Goal: Obtain resource: Obtain resource

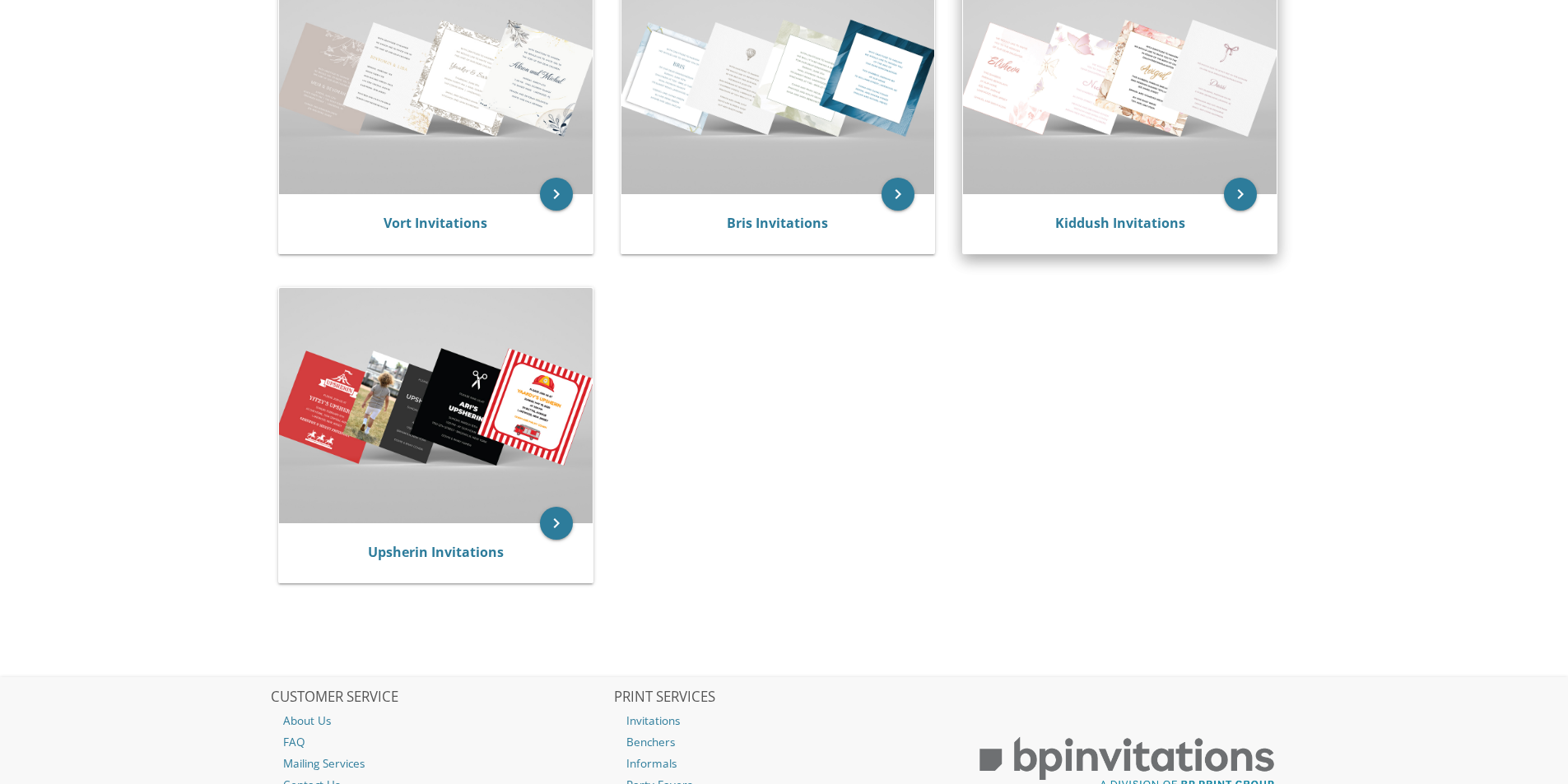
scroll to position [411, 0]
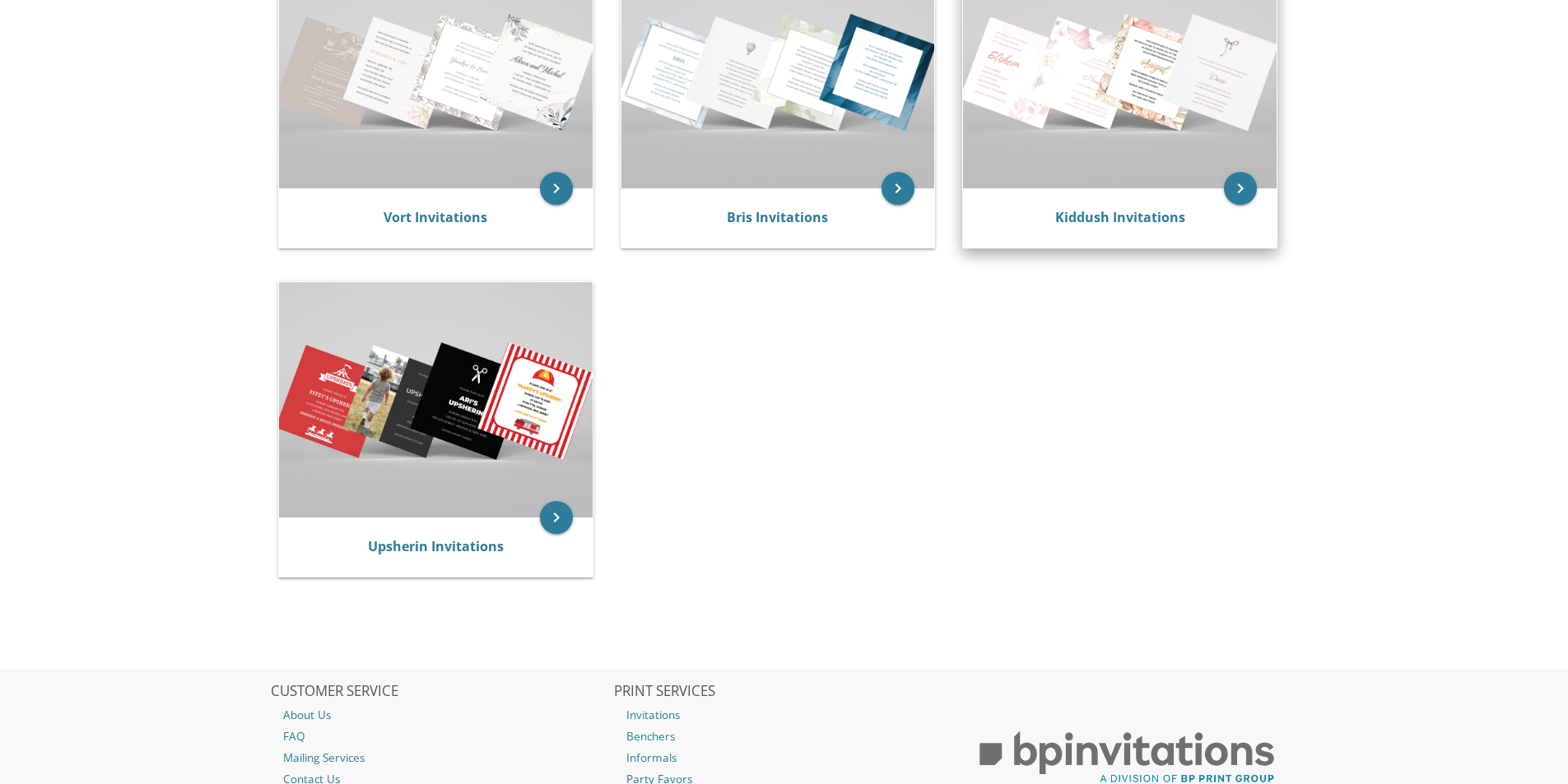
click at [1078, 29] on img at bounding box center [1120, 71] width 314 height 235
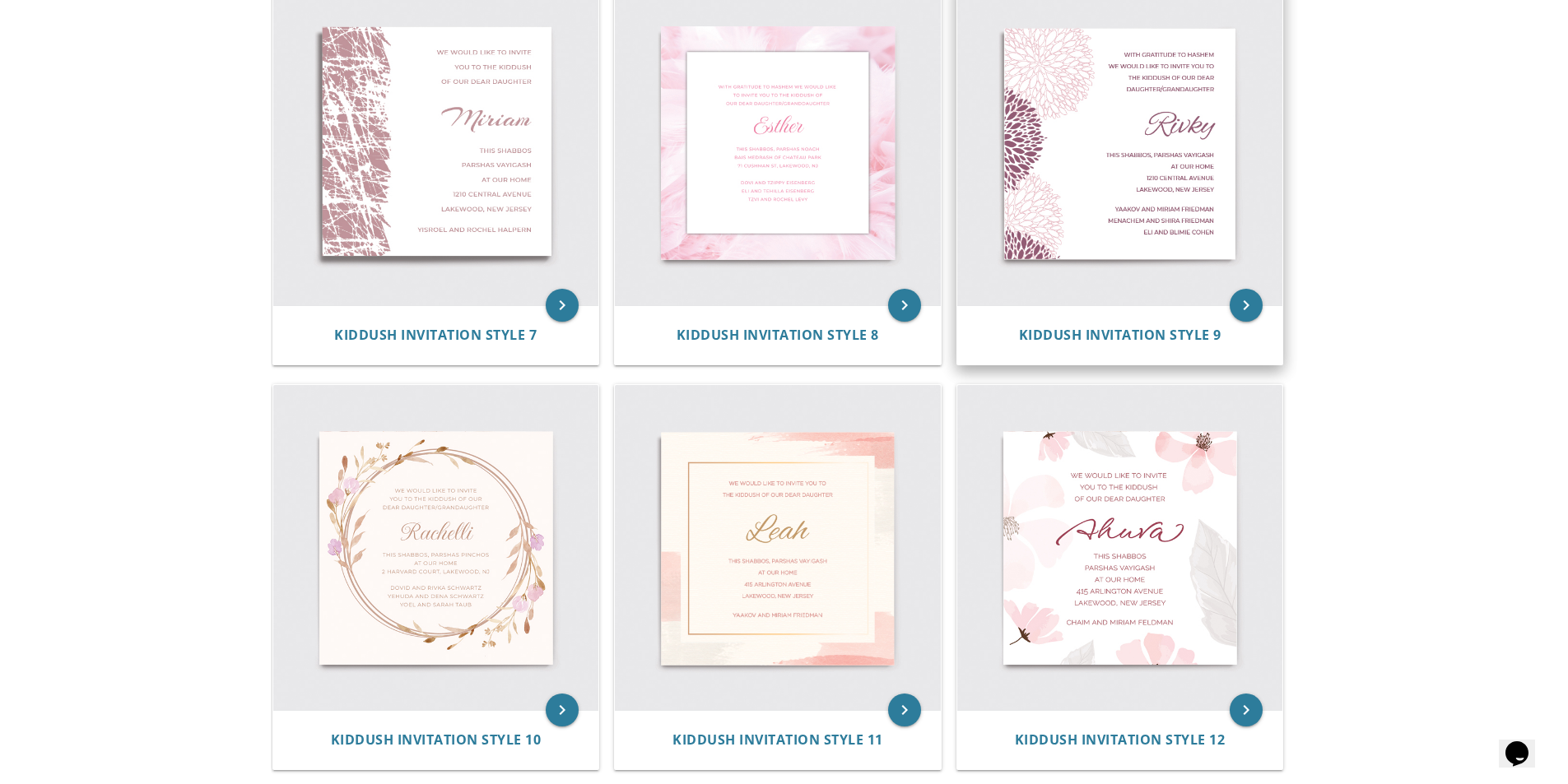
scroll to position [1481, 0]
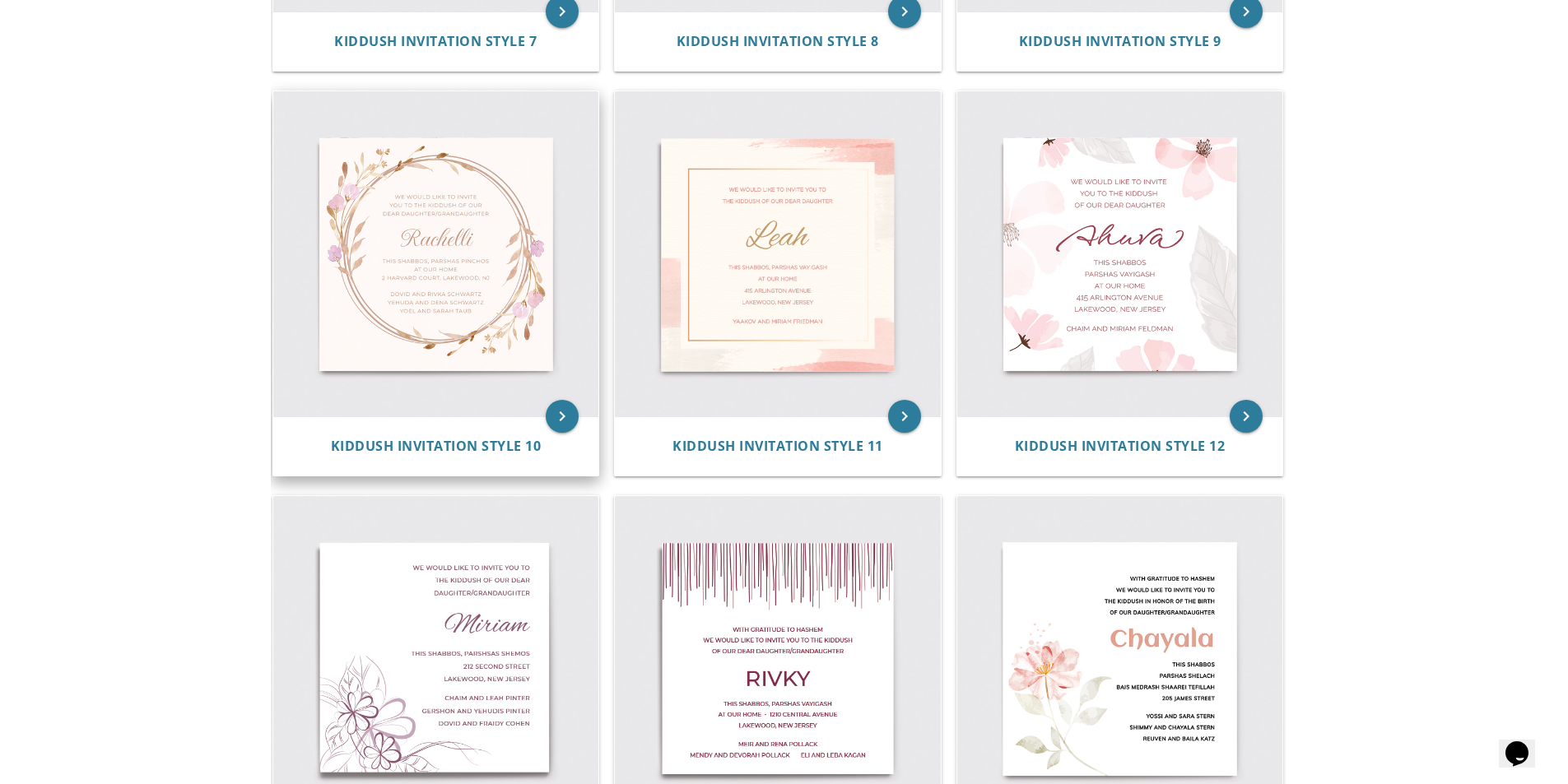
click at [482, 316] on img at bounding box center [435, 253] width 326 height 326
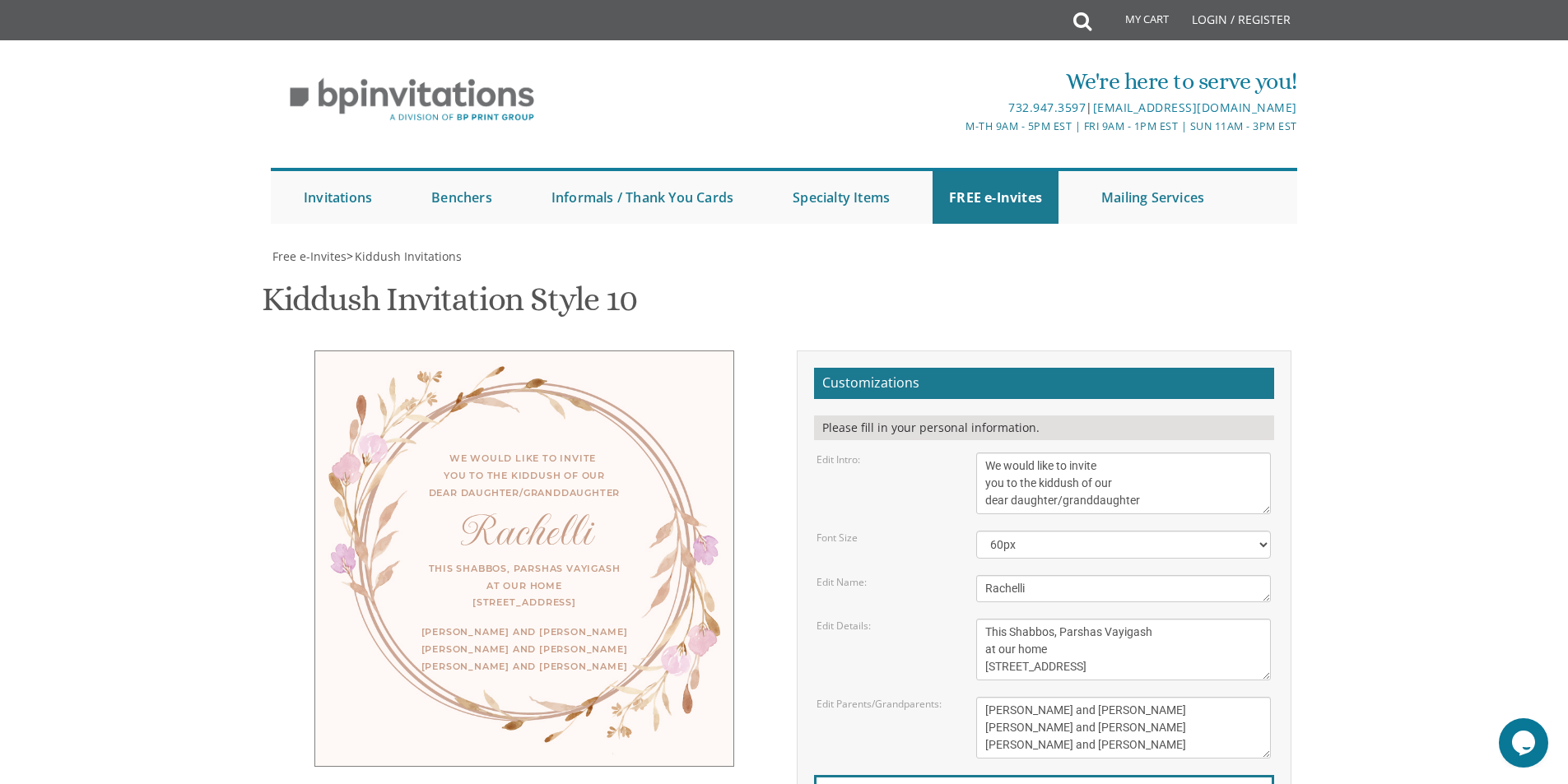
scroll to position [329, 0]
drag, startPoint x: 984, startPoint y: 134, endPoint x: 1140, endPoint y: 122, distance: 156.5
click at [1140, 367] on form "Customizations Please fill in your personal information. Edit Intro: We would l…" at bounding box center [1044, 636] width 460 height 536
type textarea "You are invited to you to the kiddush of our dear daughter/granddaughter"
drag, startPoint x: 1036, startPoint y: 262, endPoint x: 965, endPoint y: 249, distance: 72.2
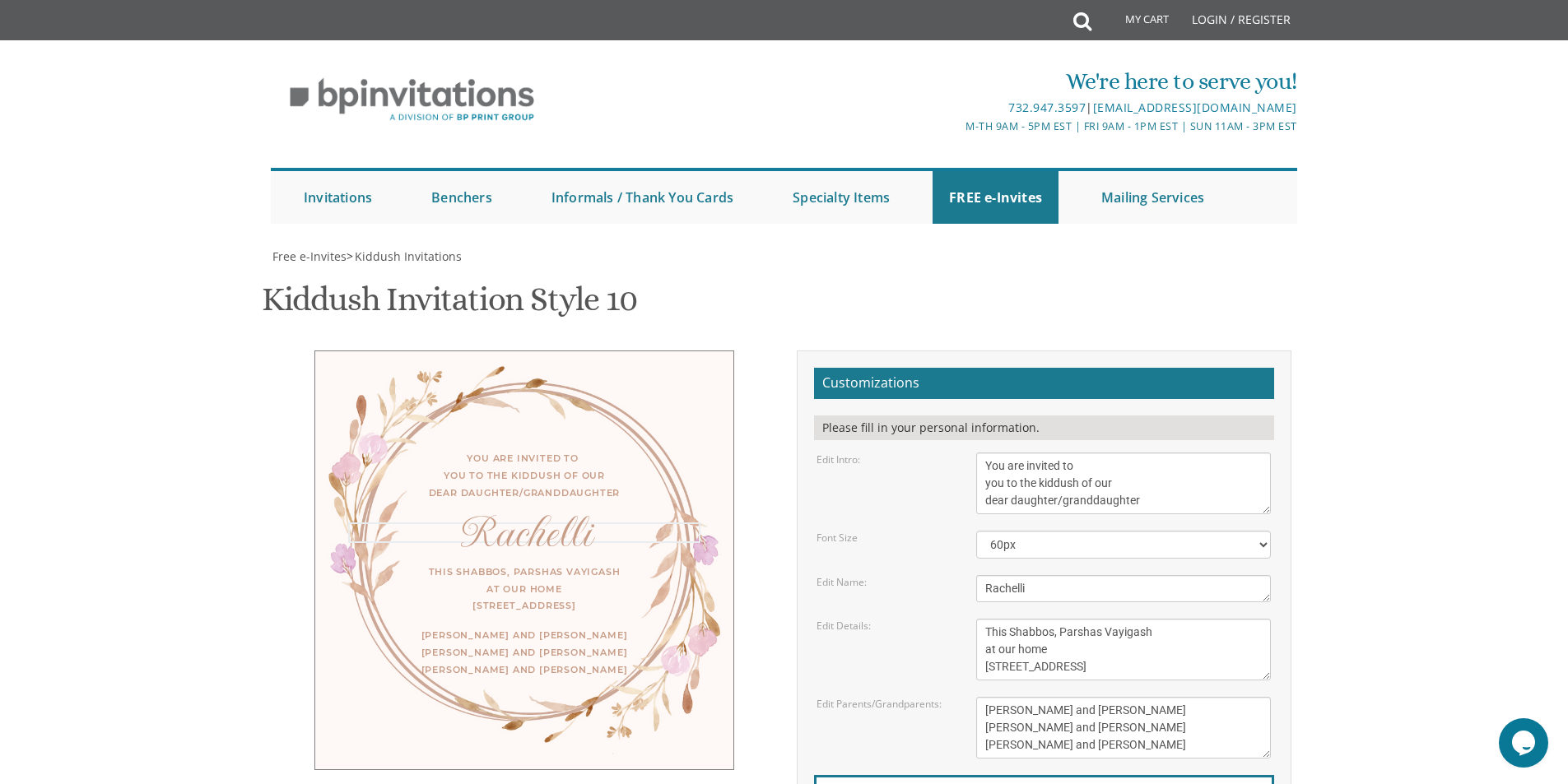
click at [965, 575] on div "Rachelli" at bounding box center [1123, 588] width 319 height 27
type textarea "Devorah's Bas Mitzvah"
drag, startPoint x: 1171, startPoint y: 303, endPoint x: 965, endPoint y: 292, distance: 206.3
click at [965, 619] on div "This Shabbos, Parshas Vayigash at our home 120 Central Avenue, Lakewood, NJ" at bounding box center [1123, 649] width 319 height 61
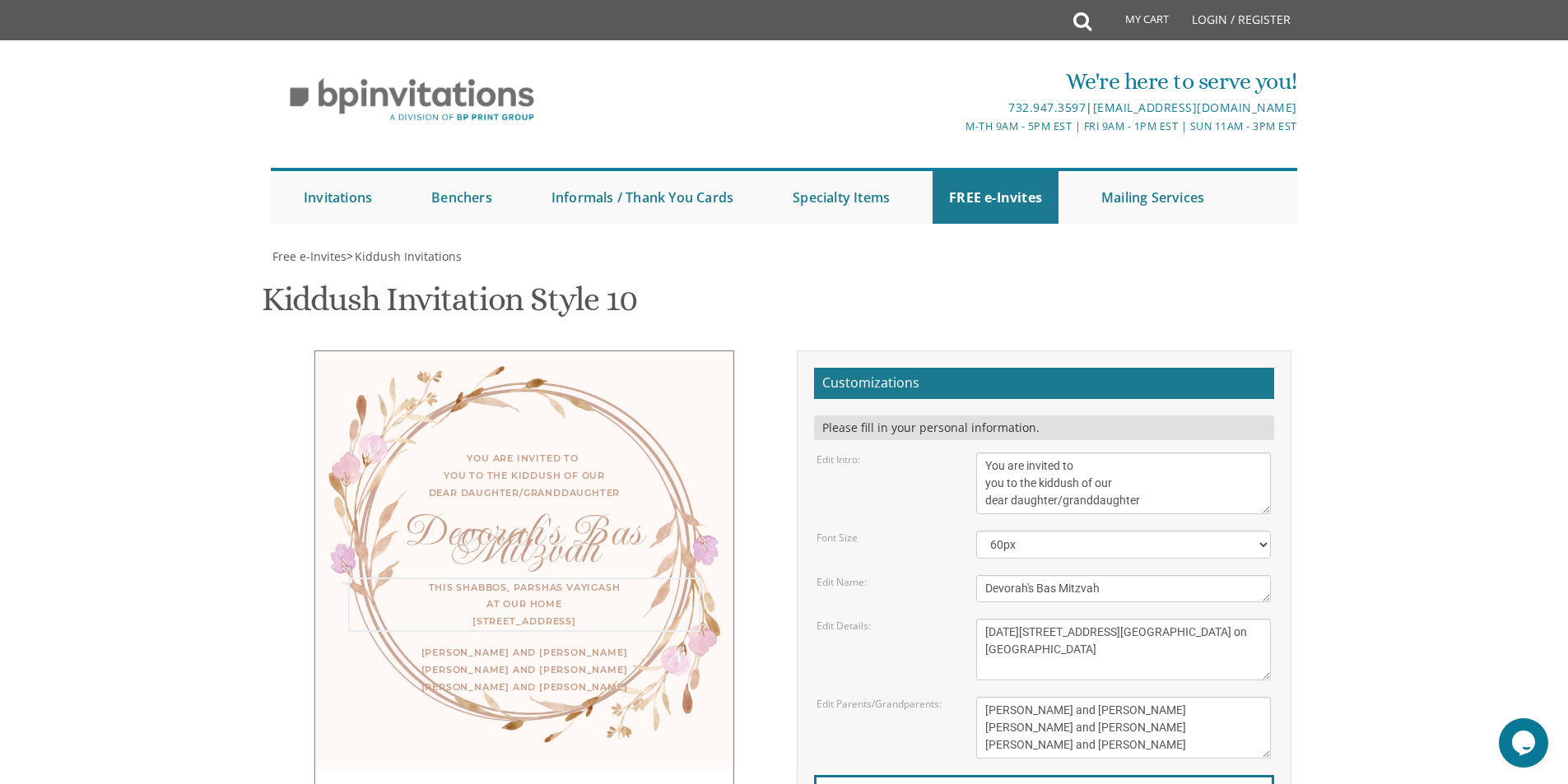
type textarea "Sunday, September 14 12:30 PM 2523 Avenue N, Entrance on Avenue N Second Stairw…"
drag, startPoint x: 1049, startPoint y: 405, endPoint x: 929, endPoint y: 376, distance: 123.5
click at [929, 697] on div "Edit Parents/Grandparents: Yaakov and Miriam Friedman Menachem and Shira Friedm…" at bounding box center [1043, 727] width 479 height 61
type textarea "For women and girls"
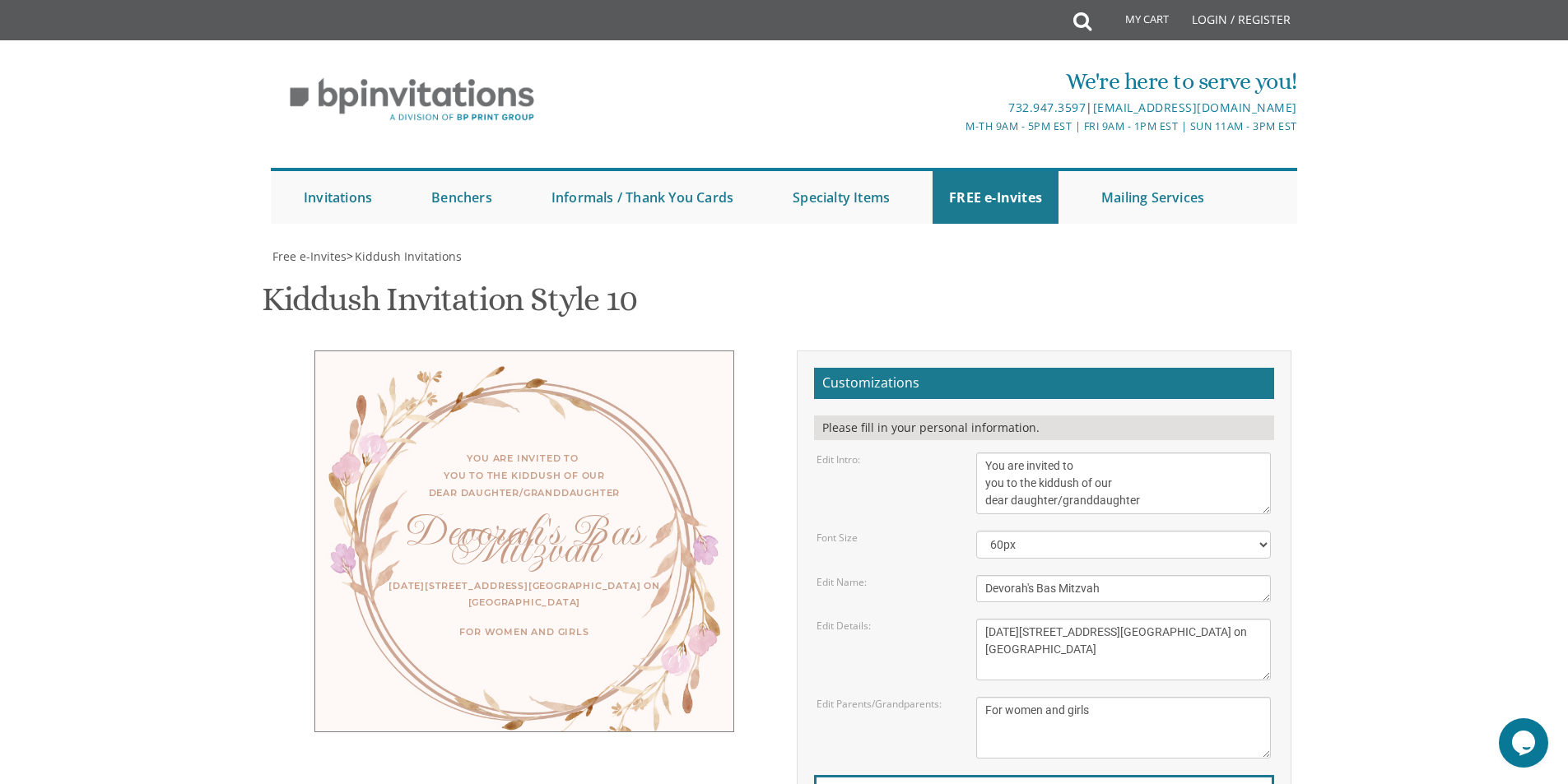
click at [1032, 575] on textarea "Rachelli" at bounding box center [1122, 588] width 294 height 27
click at [1039, 575] on textarea "Rachelli" at bounding box center [1122, 588] width 294 height 27
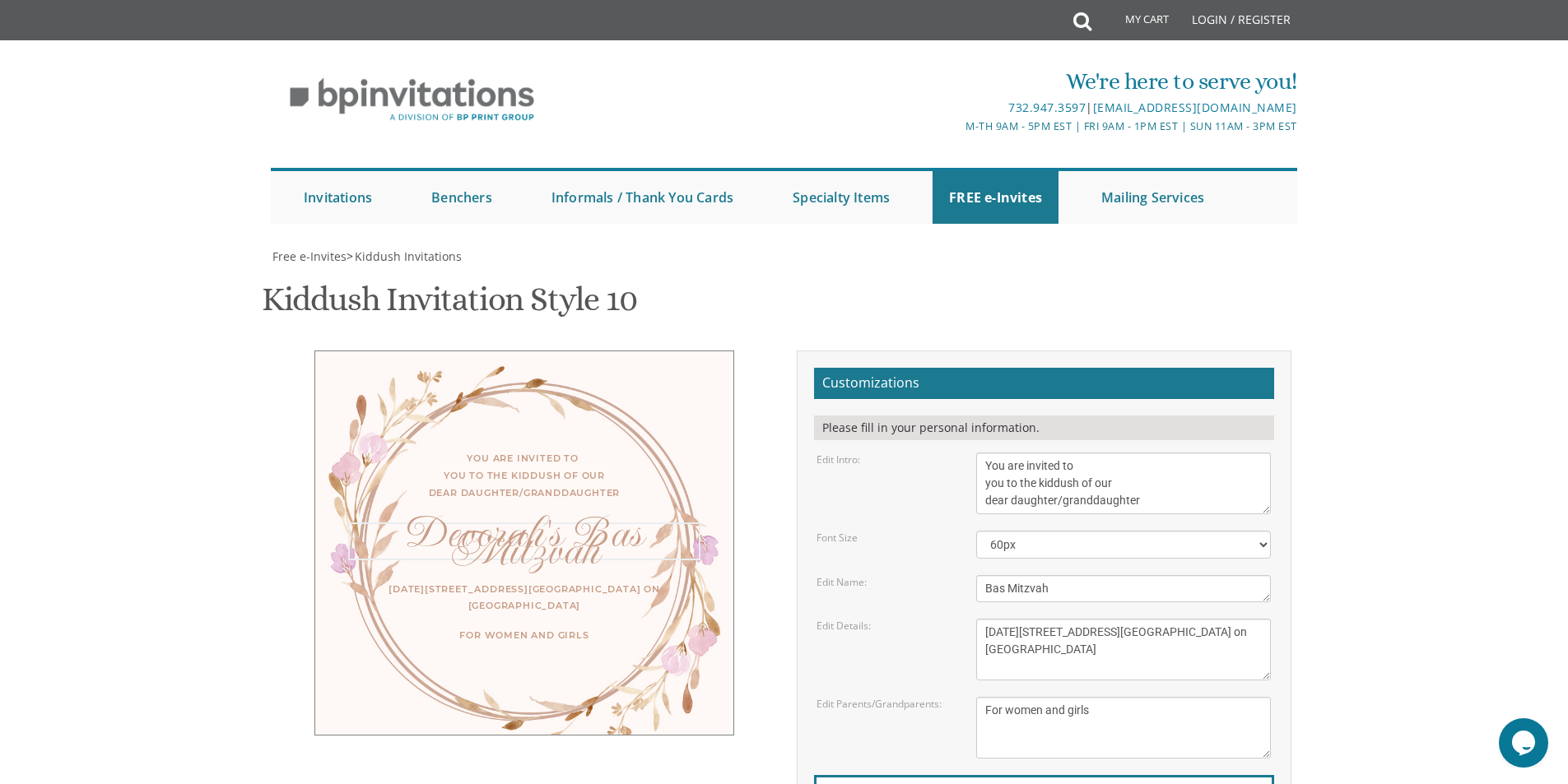
scroll to position [12, 0]
click at [1012, 697] on textarea "Yaakov and Miriam Friedman Menachem and Shira Friedman Eli and Blimie Cohen" at bounding box center [1122, 727] width 294 height 61
click at [987, 575] on textarea "Rachelli" at bounding box center [1122, 588] width 294 height 27
click at [1039, 697] on textarea "Yaakov and Miriam Friedman Menachem and Shira Friedman Eli and Blimie Cohen" at bounding box center [1122, 727] width 294 height 61
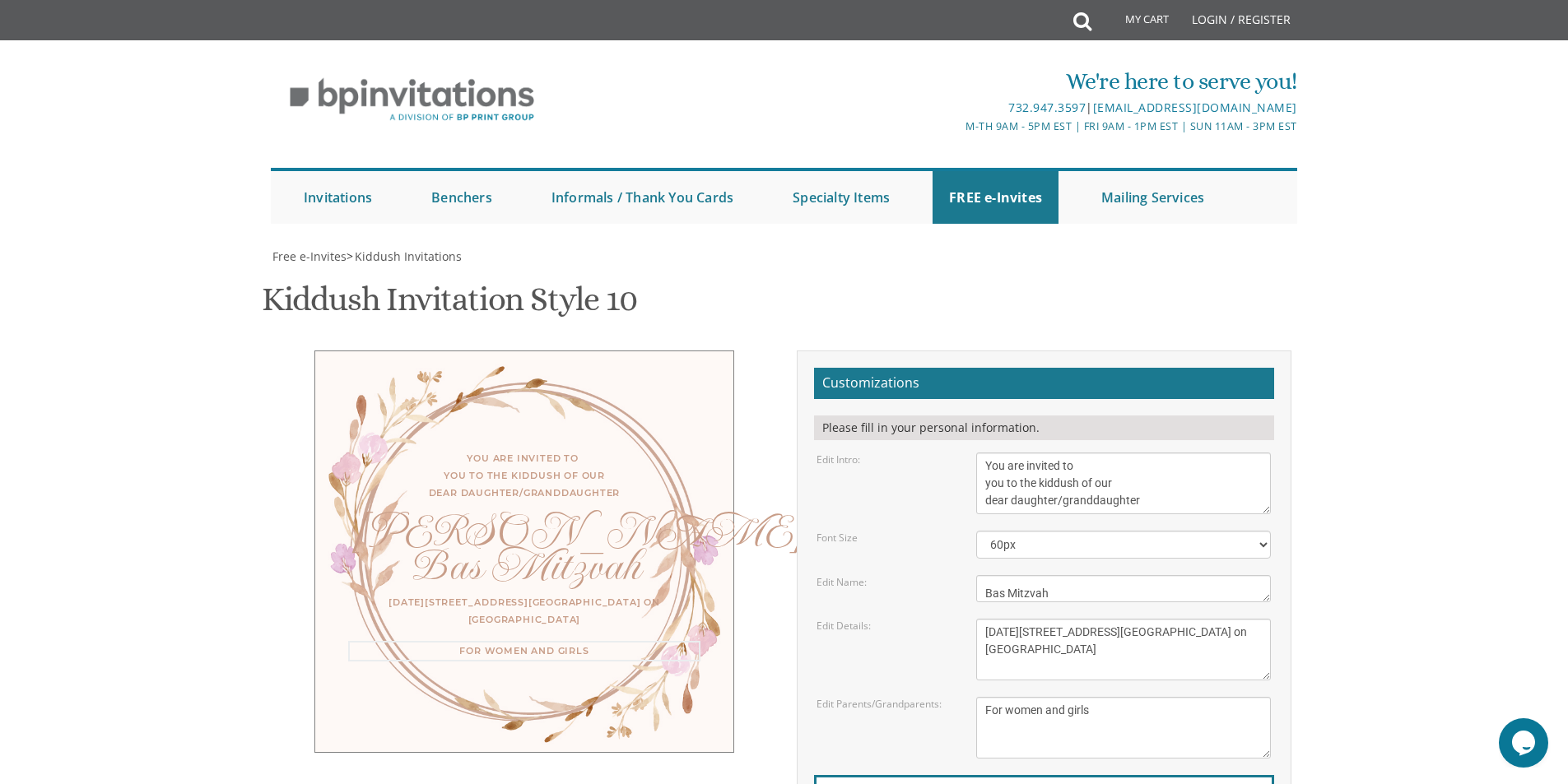
click at [985, 575] on textarea "Rachelli" at bounding box center [1122, 588] width 294 height 27
type textarea "Devorah's Bas Mitzvah"
click at [1025, 619] on textarea "This Shabbos, Parshas Vayigash at our home 120 Central Avenue, Lakewood, NJ" at bounding box center [1122, 649] width 294 height 61
click at [1070, 453] on textarea "We would like to invite you to the kiddush of our dear daughter/granddaughter" at bounding box center [1122, 483] width 294 height 61
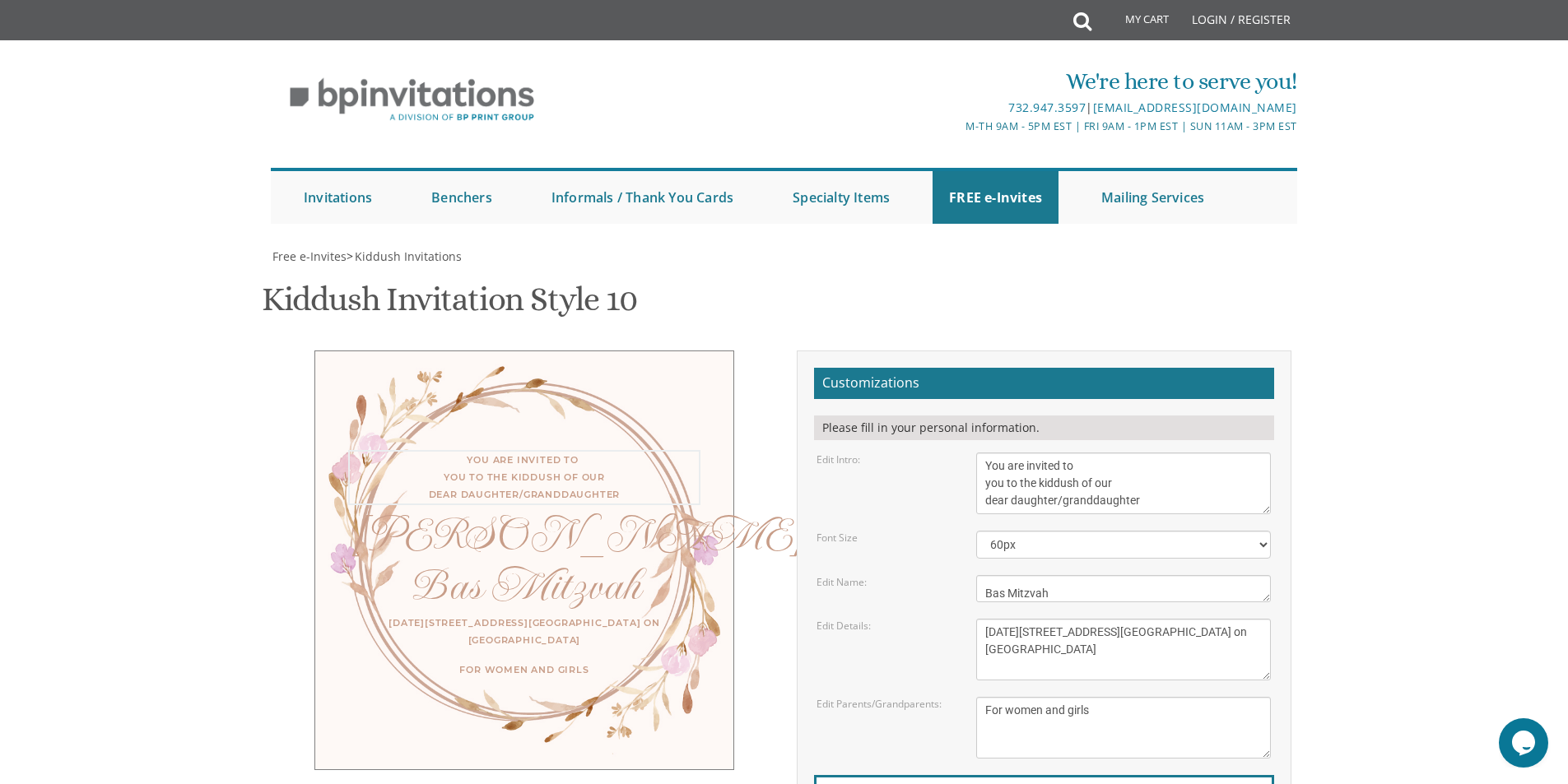
drag, startPoint x: 984, startPoint y: 315, endPoint x: 1198, endPoint y: 366, distance: 220.0
click at [1198, 367] on form "Customizations Please fill in your personal information. Edit Intro: We would l…" at bounding box center [1044, 636] width 460 height 536
type textarea "You are invited to"
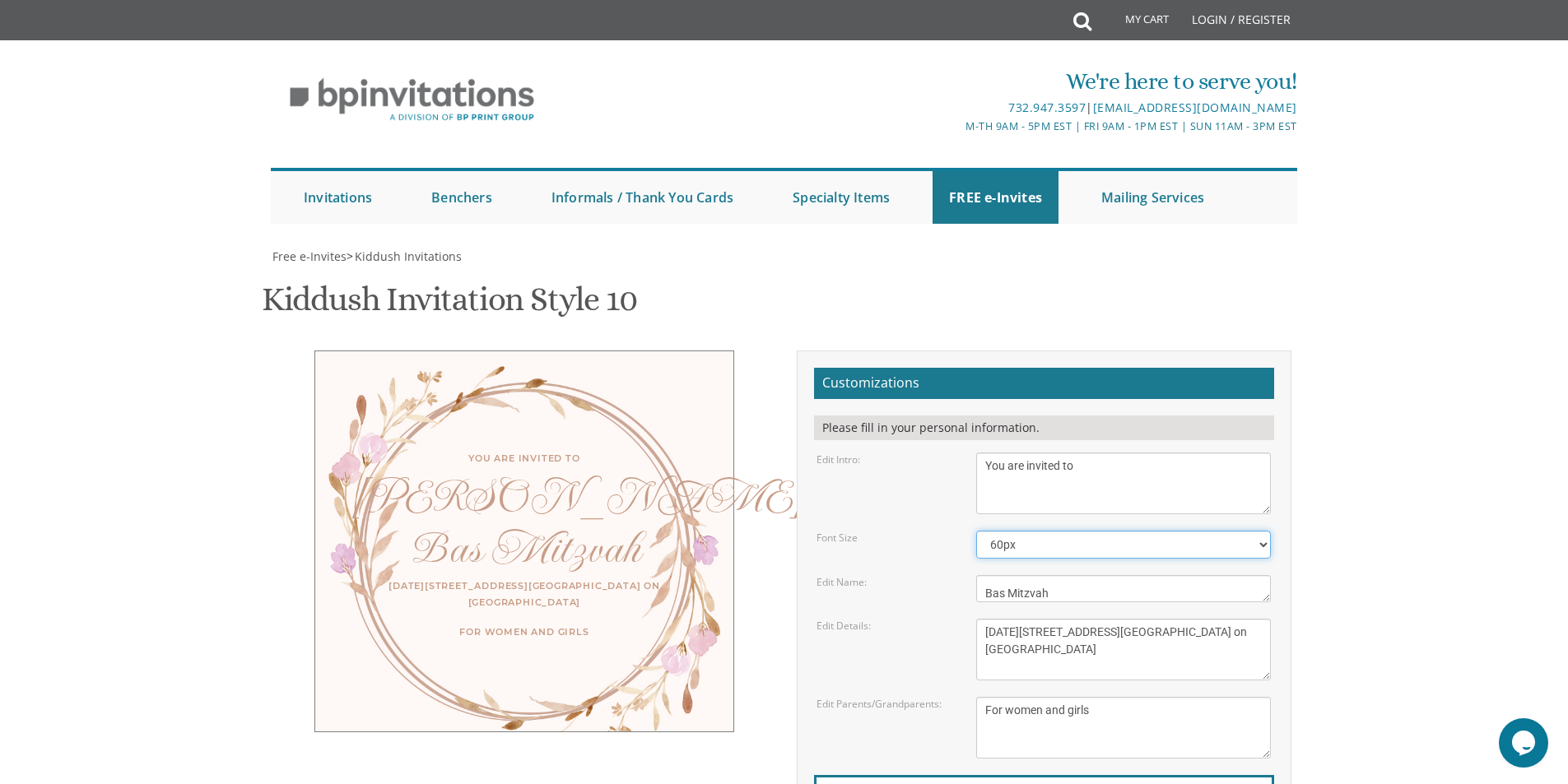
click at [1132, 531] on select "40px 50px 60px 70px" at bounding box center [1122, 545] width 294 height 28
click at [1055, 697] on textarea "Yaakov and Miriam Friedman Menachem and Shira Friedman Eli and Blimie Cohen" at bounding box center [1122, 727] width 294 height 61
click at [1069, 619] on textarea "This Shabbos, Parshas Vayigash at our home 120 Central Avenue, Lakewood, NJ" at bounding box center [1122, 649] width 294 height 61
click at [1049, 697] on textarea "Yaakov and Miriam Friedman Menachem and Shira Friedman Eli and Blimie Cohen" at bounding box center [1122, 727] width 294 height 61
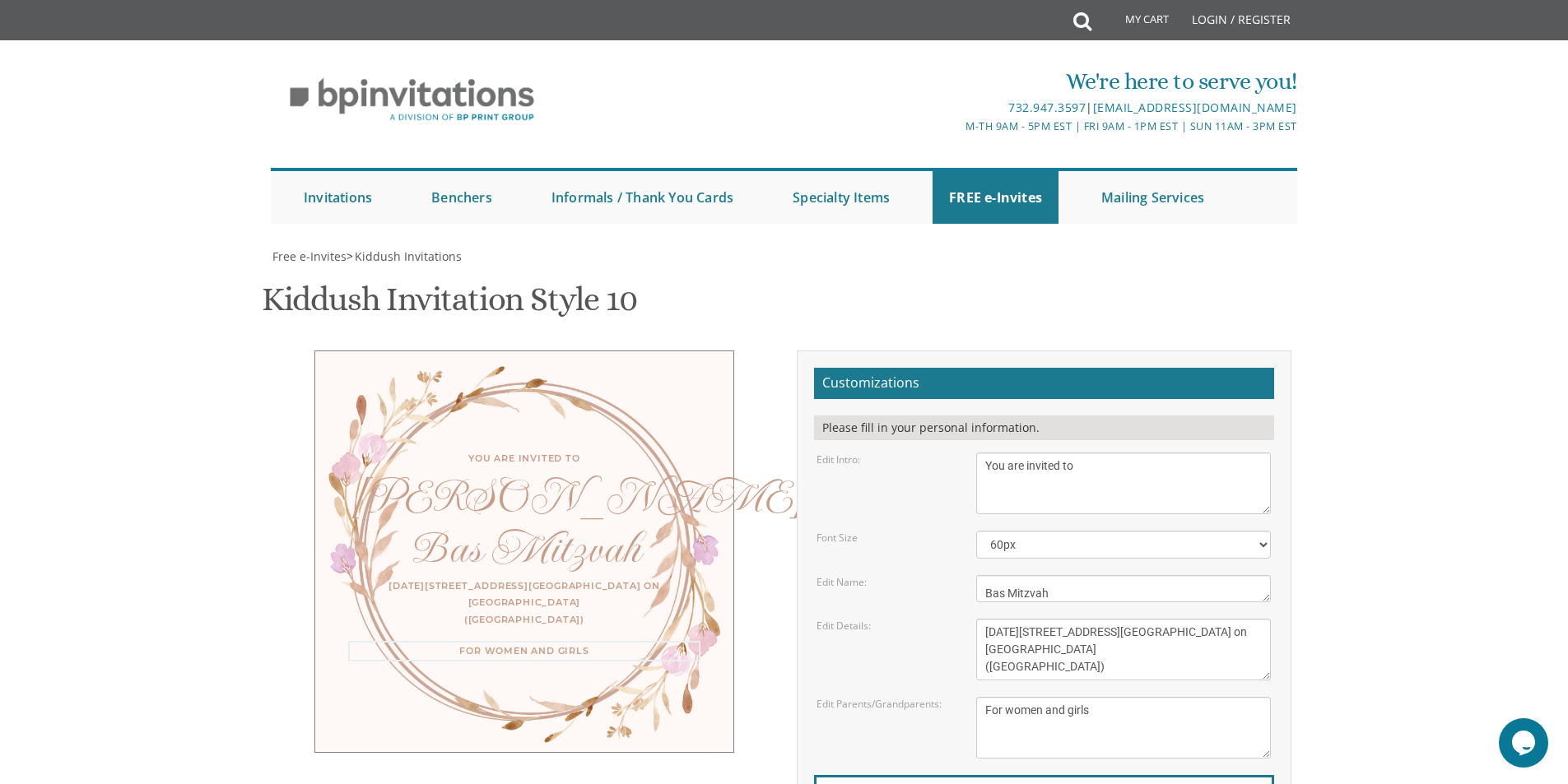
click at [1068, 619] on textarea "This Shabbos, Parshas Vayigash at our home 120 Central Avenue, Lakewood, NJ" at bounding box center [1122, 649] width 294 height 61
click at [1135, 697] on textarea "Yaakov and Miriam Friedman Menachem and Shira Friedman Eli and Blimie Cohen" at bounding box center [1122, 727] width 294 height 61
click at [1122, 619] on textarea "This Shabbos, Parshas Vayigash at our home 120 Central Avenue, Lakewood, NJ" at bounding box center [1122, 649] width 294 height 61
click at [1110, 619] on textarea "This Shabbos, Parshas Vayigash at our home 120 Central Avenue, Lakewood, NJ" at bounding box center [1122, 649] width 294 height 61
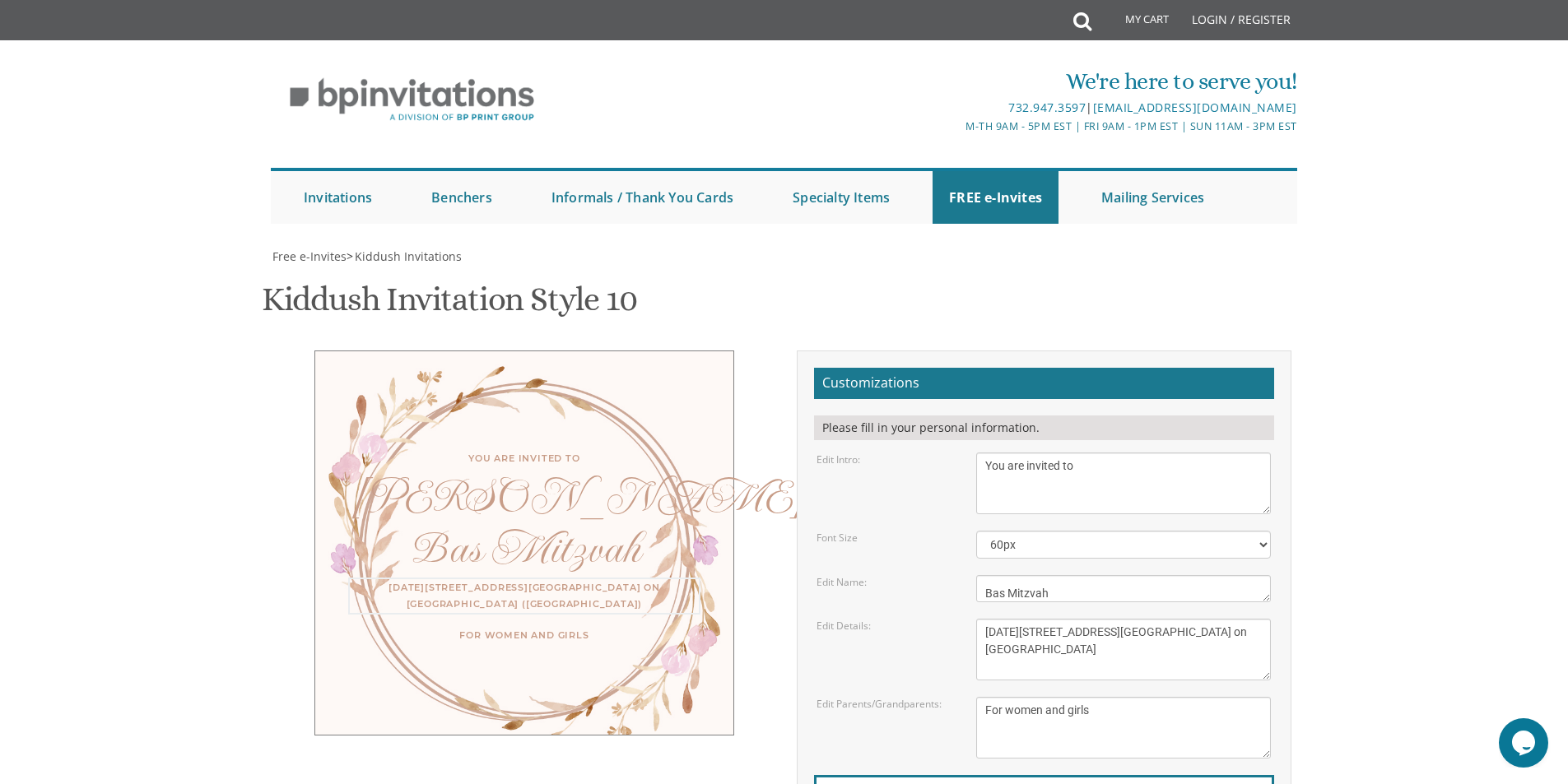
click at [1075, 619] on textarea "This Shabbos, Parshas Vayigash at our home 120 Central Avenue, Lakewood, NJ" at bounding box center [1122, 649] width 294 height 61
type textarea "Sunday, September 14 12:30 PM 2523 Avenue N Entrance on Avenue N Second Stairwe…"
click at [1031, 697] on textarea "Yaakov and Miriam Friedman Menachem and Shira Friedman Eli and Blimie Cohen" at bounding box center [1122, 727] width 294 height 61
click at [1042, 531] on select "40px 50px 60px 70px" at bounding box center [1122, 545] width 294 height 28
select select "40px"
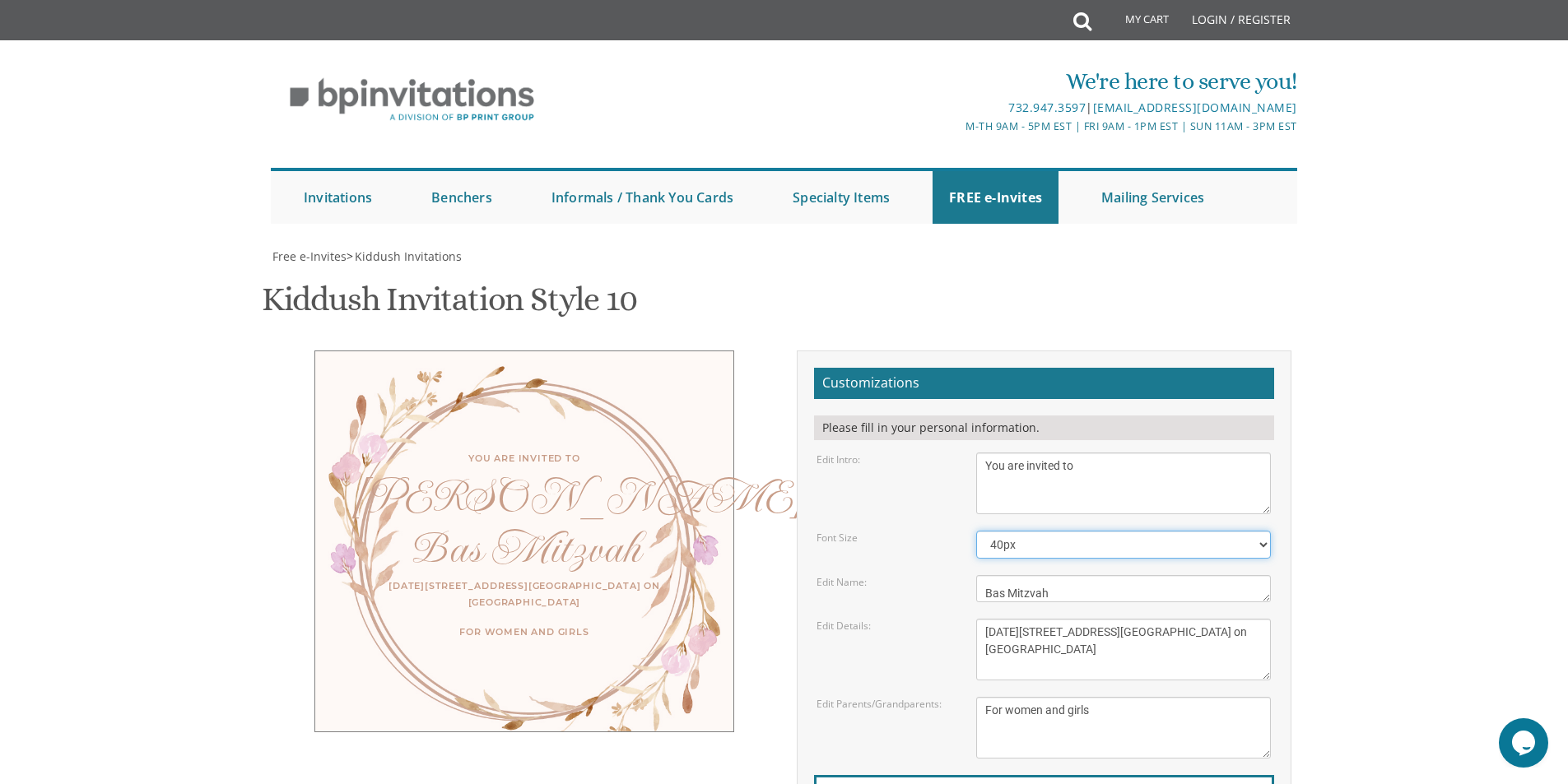
click at [976, 531] on select "40px 50px 60px 70px" at bounding box center [1122, 545] width 294 height 28
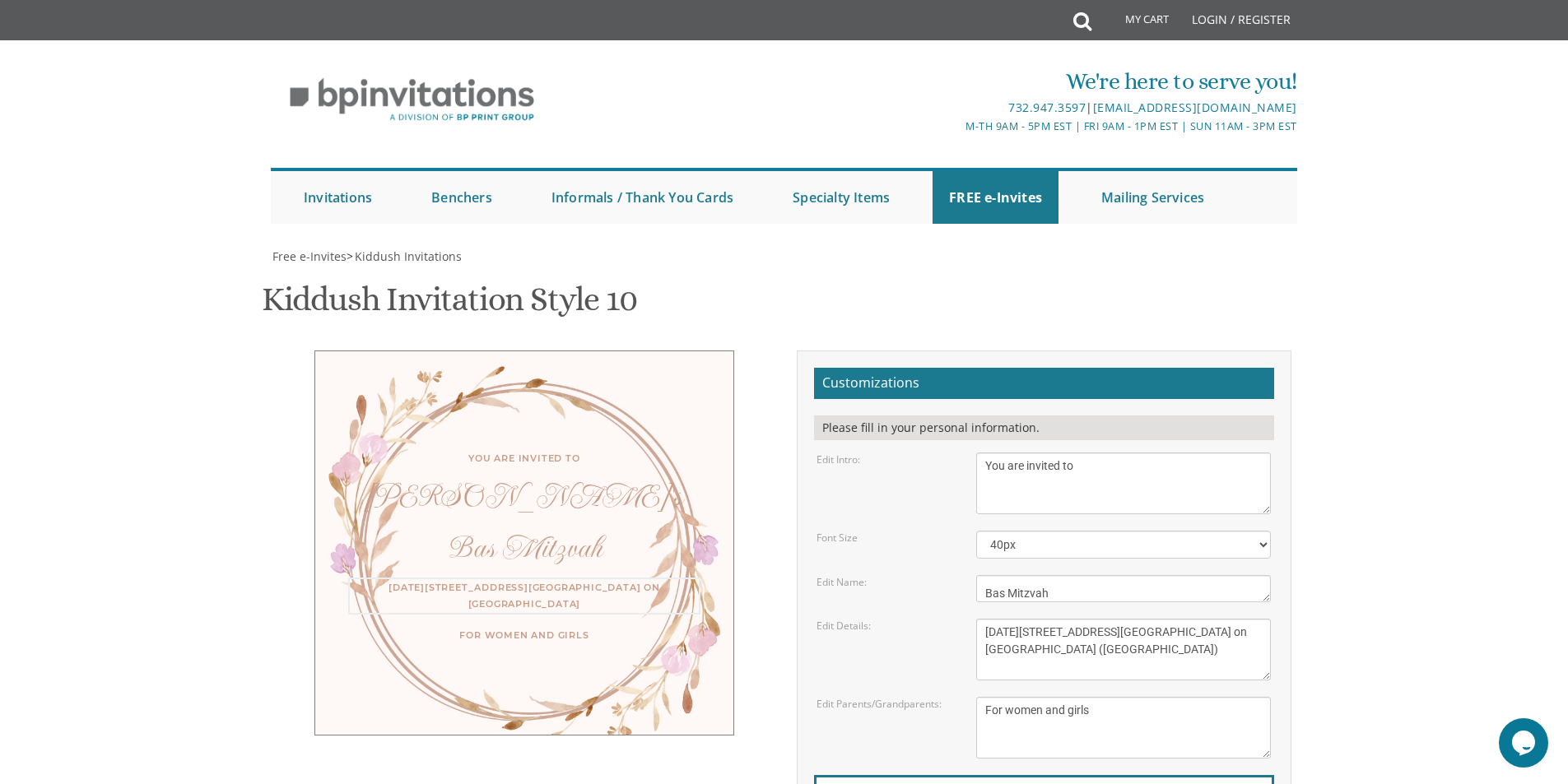
scroll to position [18, 0]
type textarea "Sunday, September 14 12:30 PM 2523 Avenue N, Entrance on Avenue N (Second Stair…"
click at [529, 488] on div "Devorah's Bas Mitzvah" at bounding box center [524, 522] width 352 height 69
click at [1084, 453] on textarea "We would like to invite you to the kiddush of our dear daughter/granddaughter" at bounding box center [1122, 483] width 294 height 61
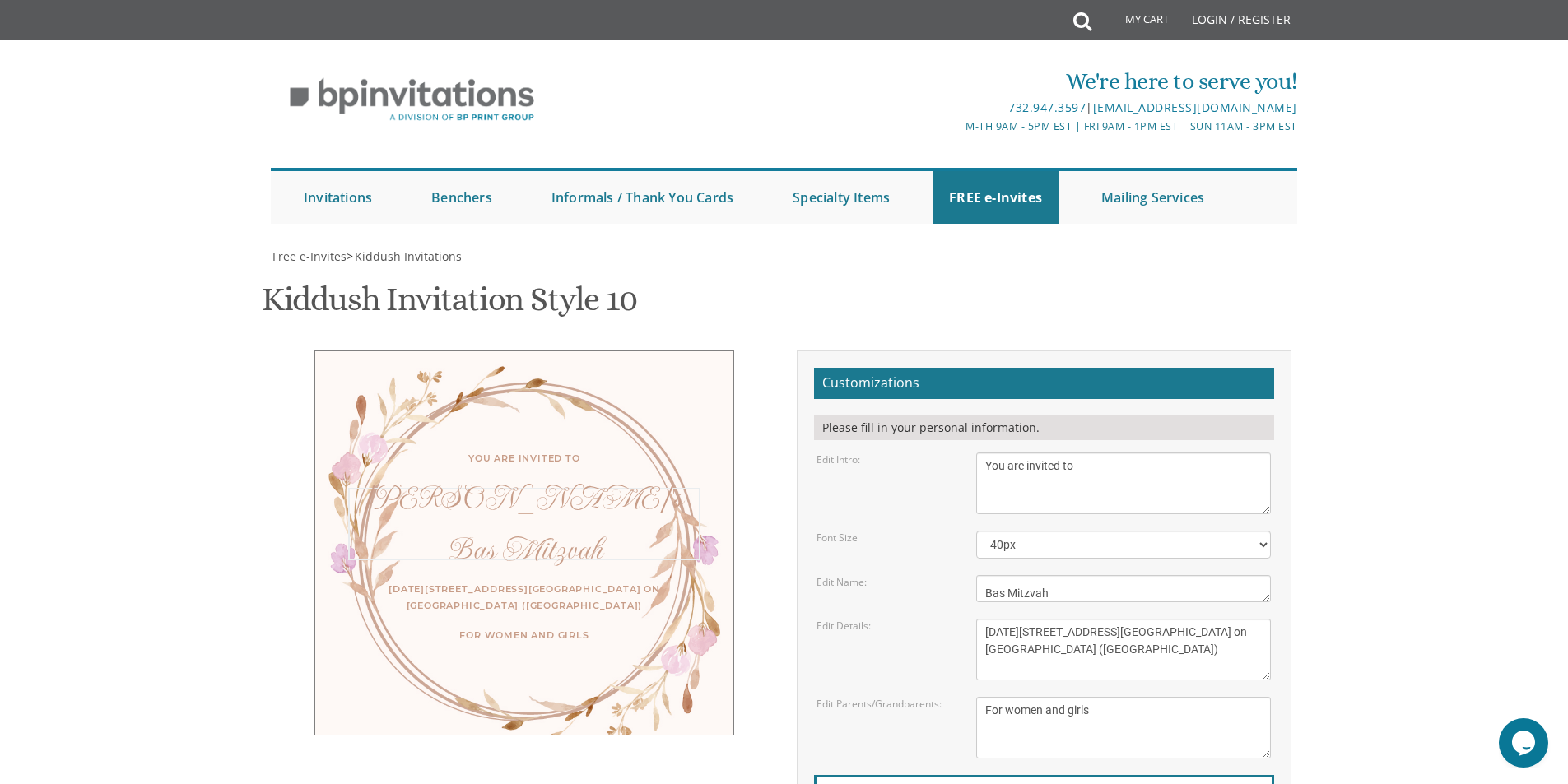
click at [1063, 575] on textarea "Rachelli" at bounding box center [1122, 588] width 294 height 27
drag, startPoint x: 1073, startPoint y: 434, endPoint x: 731, endPoint y: 356, distance: 350.8
click at [731, 356] on div "You are invited to Devorah's Bas Mitzvah Sunday, September 14 12:30 PM 2523 Ave…" at bounding box center [784, 642] width 1039 height 583
click at [1257, 531] on select "40px 50px 60px 70px" at bounding box center [1122, 545] width 294 height 28
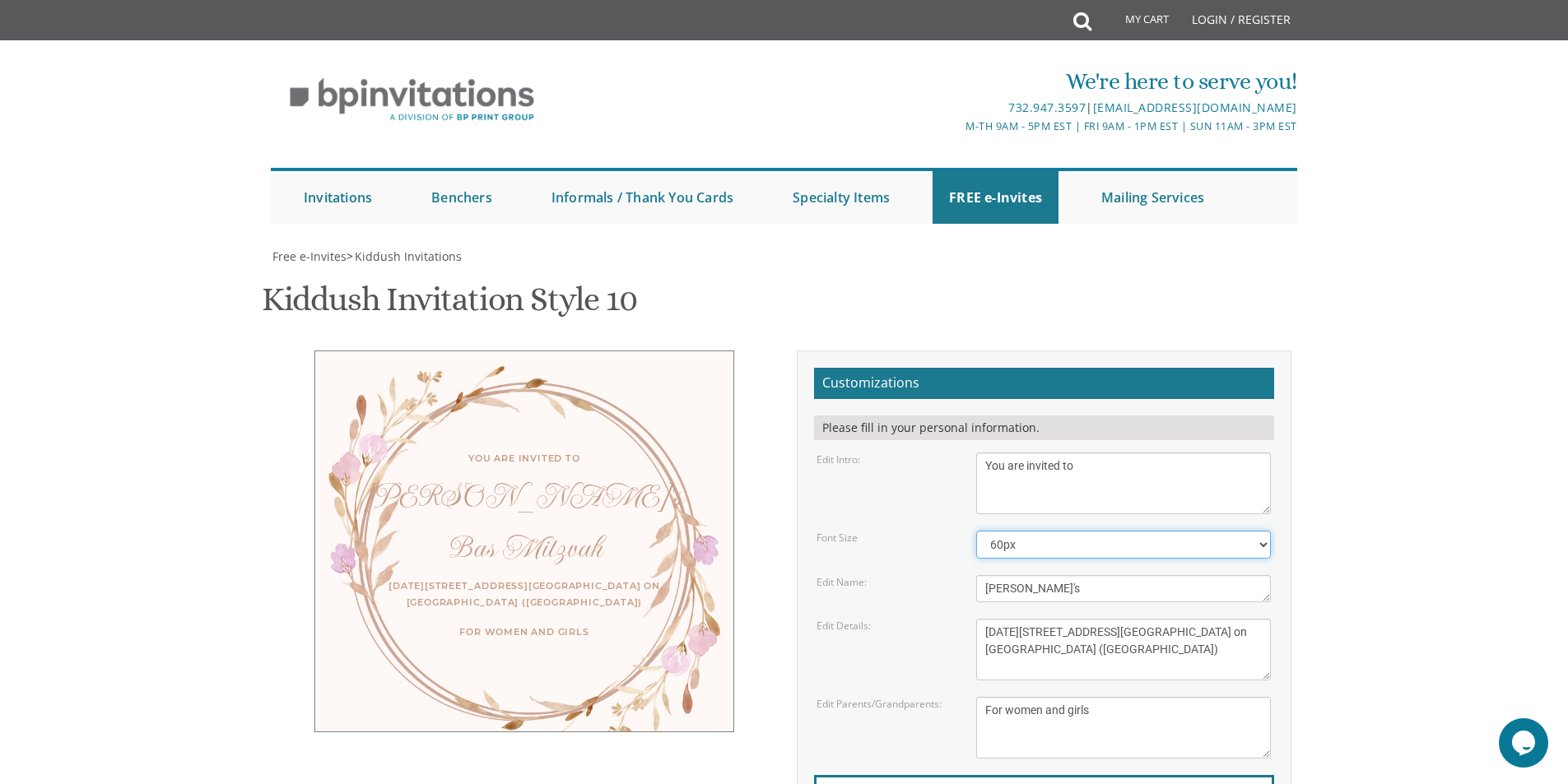
click at [976, 531] on select "40px 50px 60px 70px" at bounding box center [1122, 545] width 294 height 28
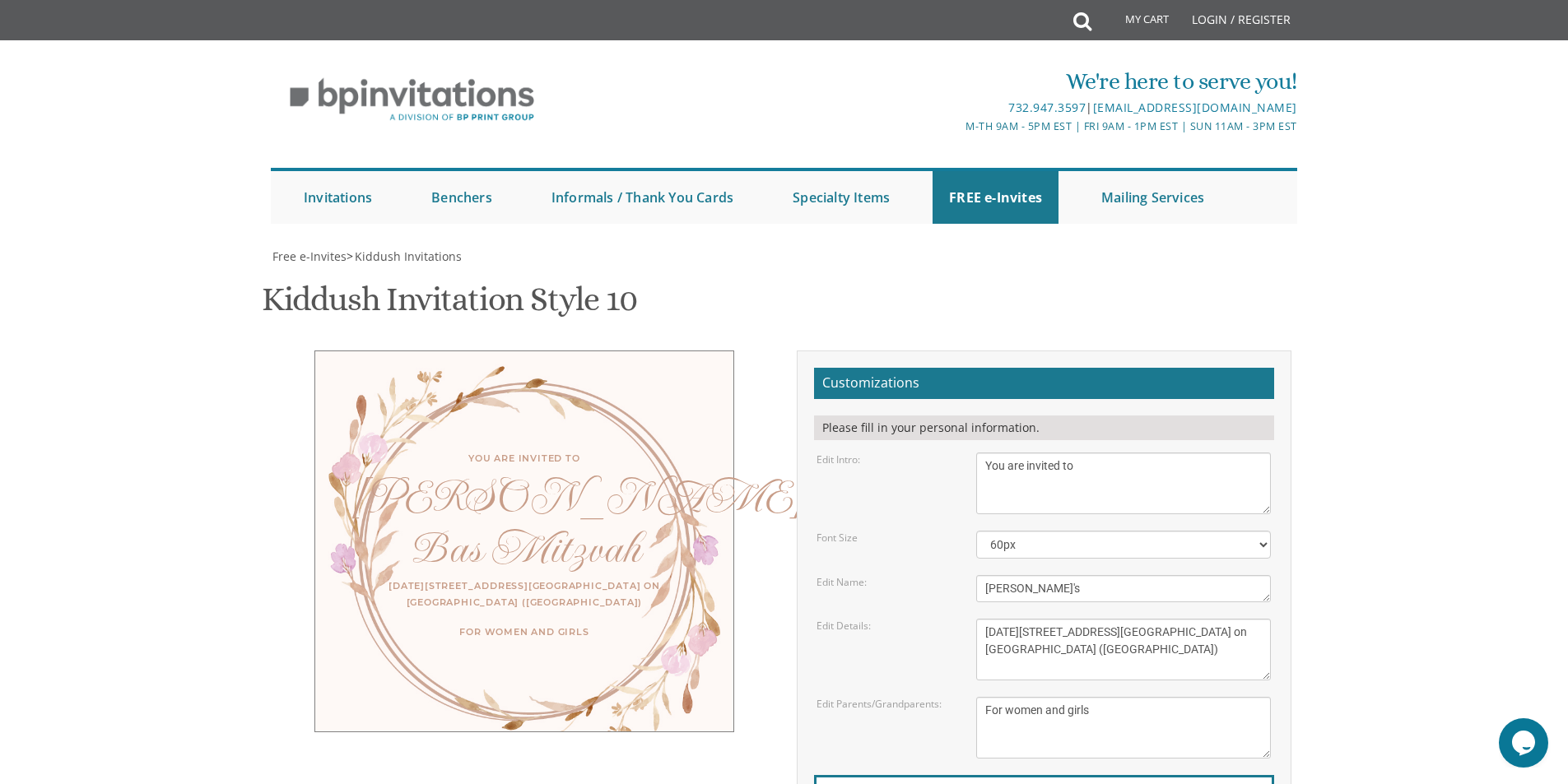
click at [1400, 465] on body "My Cart Total: View Cart Item(s) Submit My Cart Total: View Cart Item(s) Login …" at bounding box center [784, 685] width 1568 height 1369
drag, startPoint x: 1113, startPoint y: 550, endPoint x: 926, endPoint y: 552, distance: 187.0
click at [926, 697] on div "Edit Parents/Grandparents: Yaakov and Miriam Friedman Menachem and Shira Friedm…" at bounding box center [1043, 727] width 479 height 61
click at [1263, 531] on select "40px 50px 60px 70px" at bounding box center [1122, 545] width 294 height 28
select select "40px"
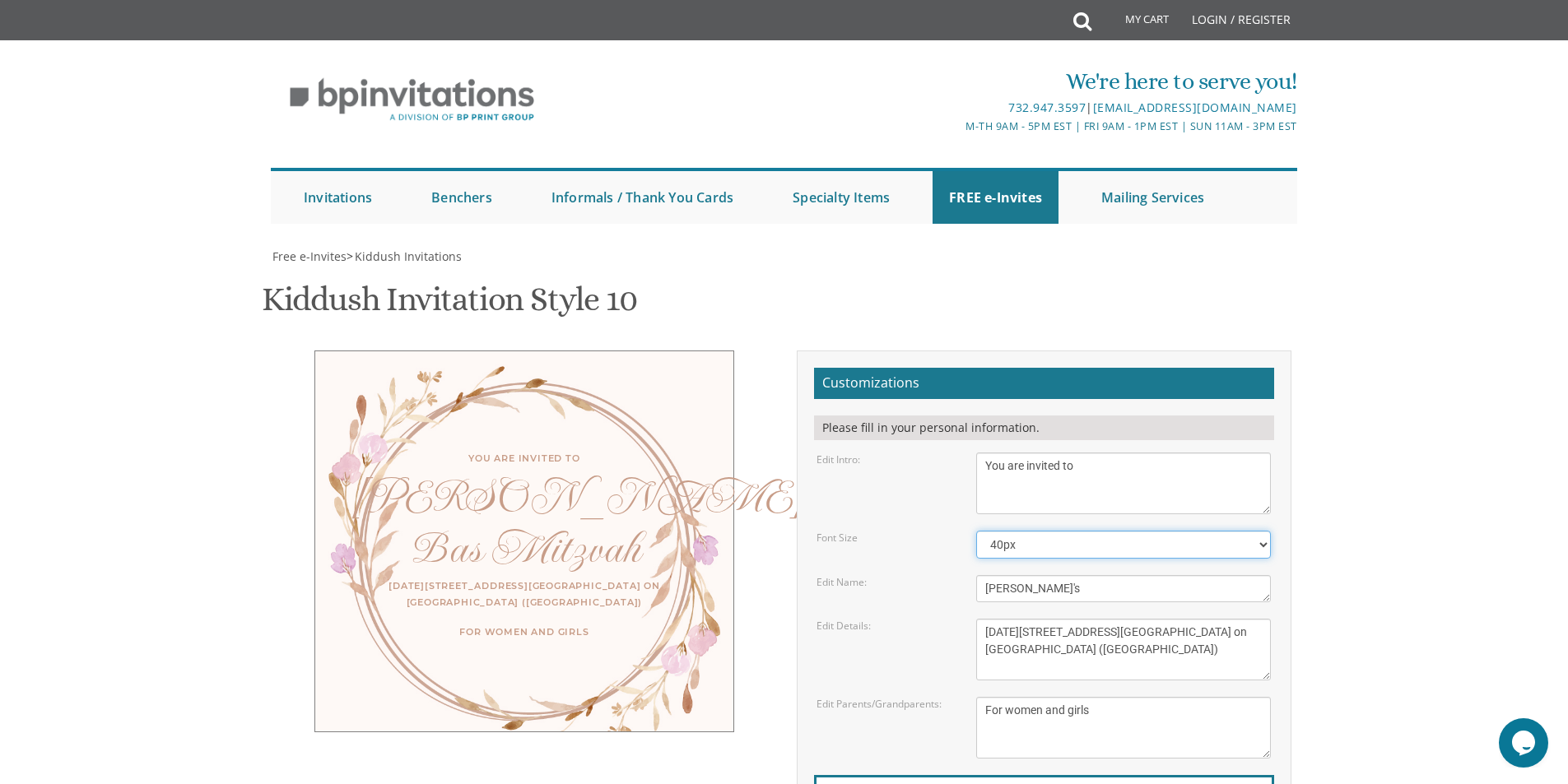
click at [976, 531] on select "40px 50px 60px 70px" at bounding box center [1122, 545] width 294 height 28
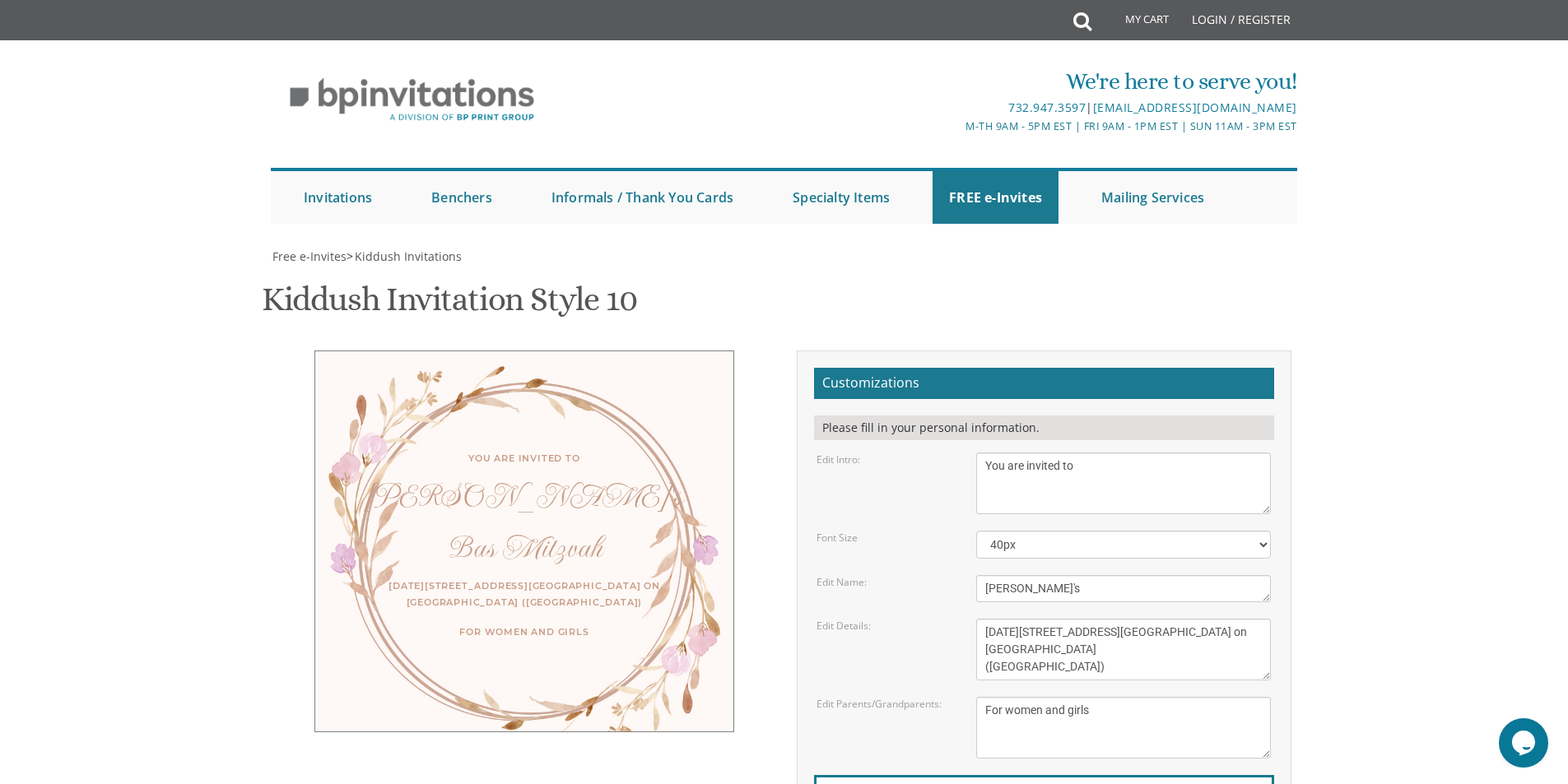
scroll to position [30, 0]
type textarea "Sunday, September 14 12:30 PM 2523 Avenue N, Entrance on Avenue N (Second Stair…"
click at [562, 488] on div "Devorah's Bas Mitzvah" at bounding box center [524, 522] width 352 height 69
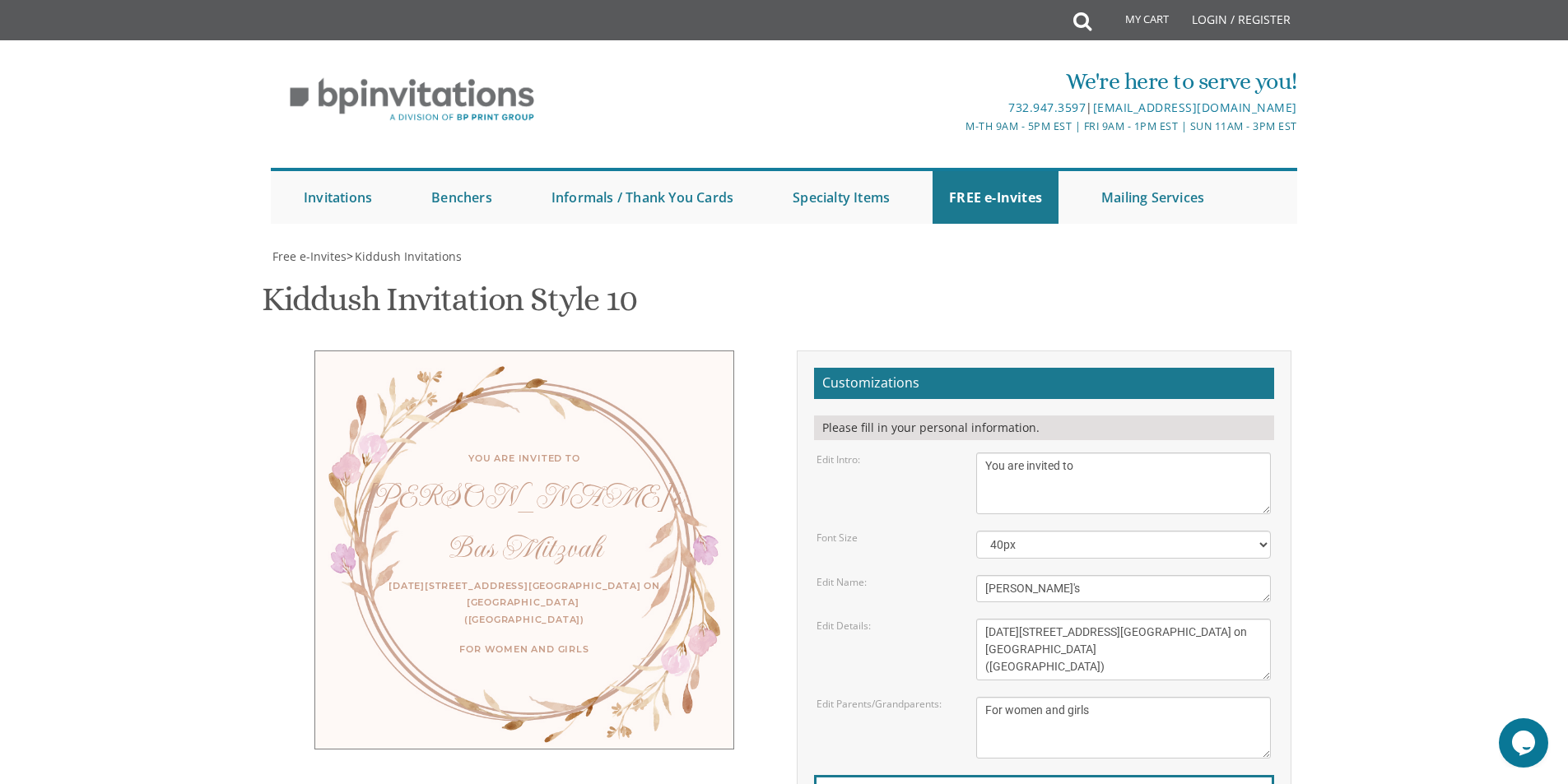
click at [1050, 575] on textarea "Rachelli" at bounding box center [1122, 588] width 294 height 27
click at [1080, 531] on select "40px 50px 60px 70px" at bounding box center [1122, 545] width 294 height 28
click at [976, 531] on select "40px 50px 60px 70px" at bounding box center [1122, 545] width 294 height 28
click at [1009, 697] on textarea "Yaakov and Miriam Friedman Menachem and Shira Friedman Eli and Blimie Cohen" at bounding box center [1122, 727] width 294 height 61
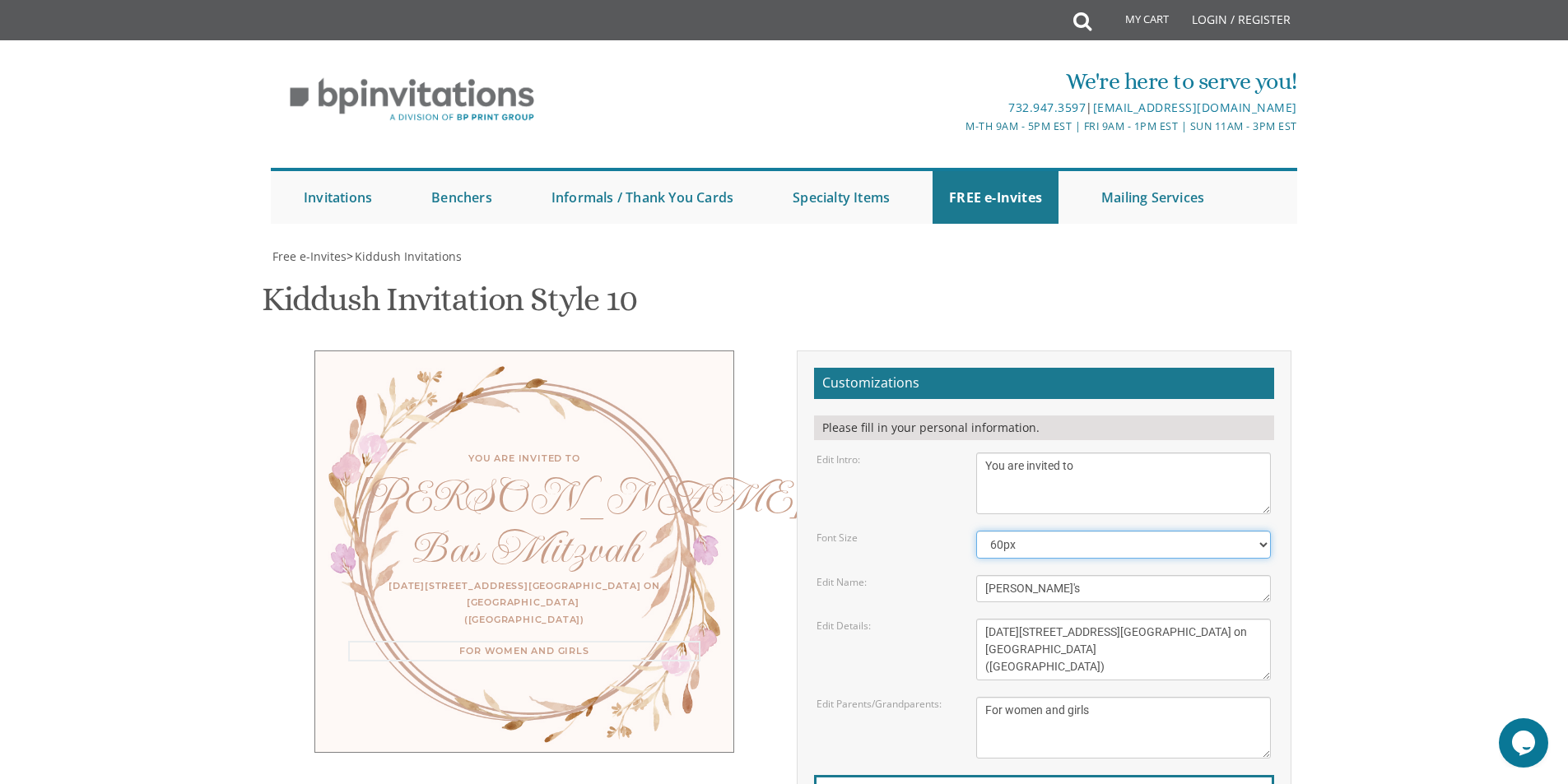
click at [1017, 531] on select "40px 50px 60px 70px" at bounding box center [1122, 545] width 294 height 28
select select "40px"
click at [976, 531] on select "40px 50px 60px 70px" at bounding box center [1122, 545] width 294 height 28
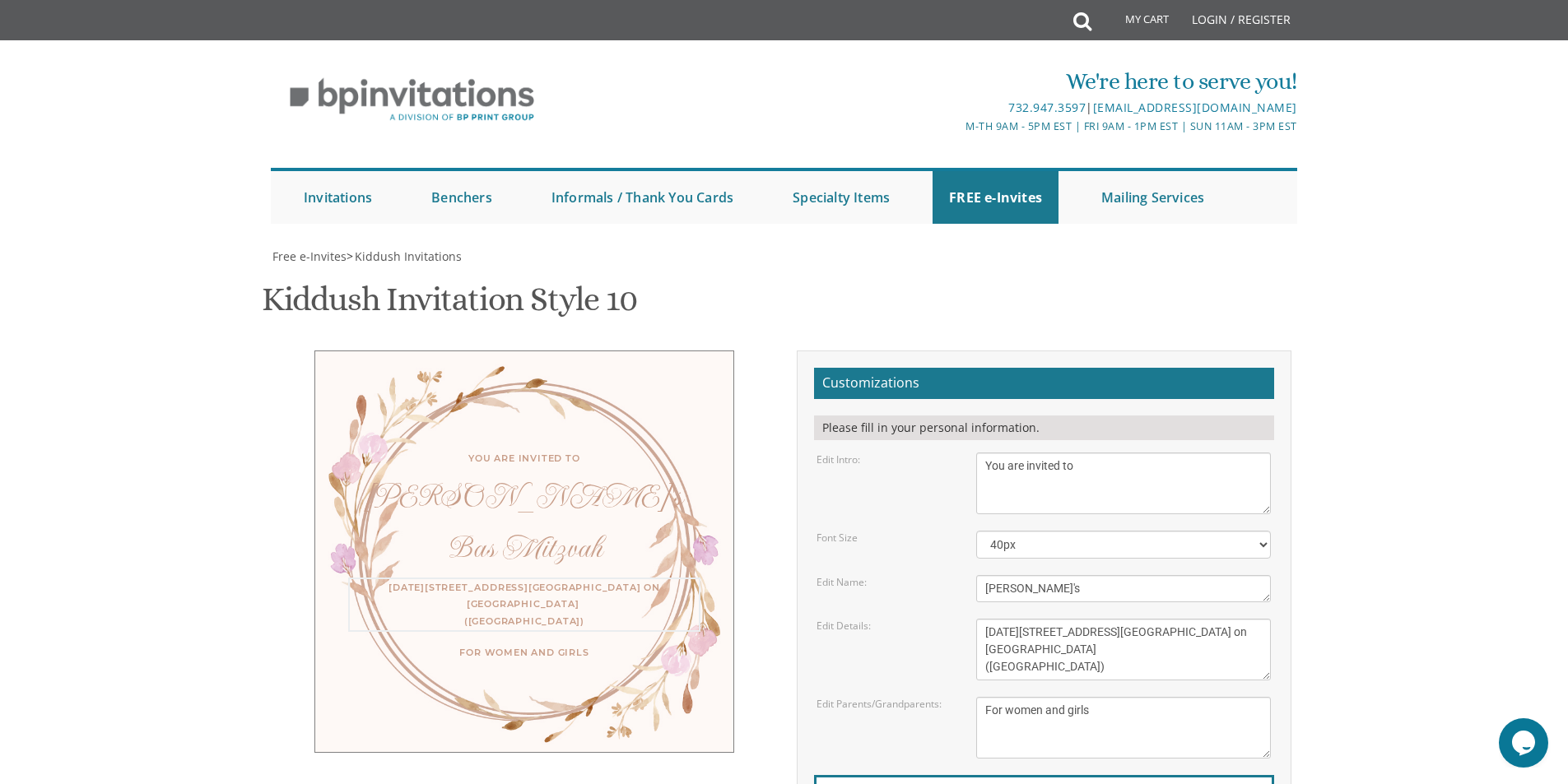
type textarea "Sunday, September 14 12:30 PM 2523 Avenue N, Entrance on Avenue N (Second Stair…"
click at [1021, 697] on textarea "Yaakov and Miriam Friedman Menachem and Shira Friedman Eli and Blimie Cohen" at bounding box center [1122, 727] width 294 height 61
click at [1260, 531] on select "40px 50px 60px 70px" at bounding box center [1122, 545] width 294 height 28
select select "60px"
click at [976, 531] on select "40px 50px 60px 70px" at bounding box center [1122, 545] width 294 height 28
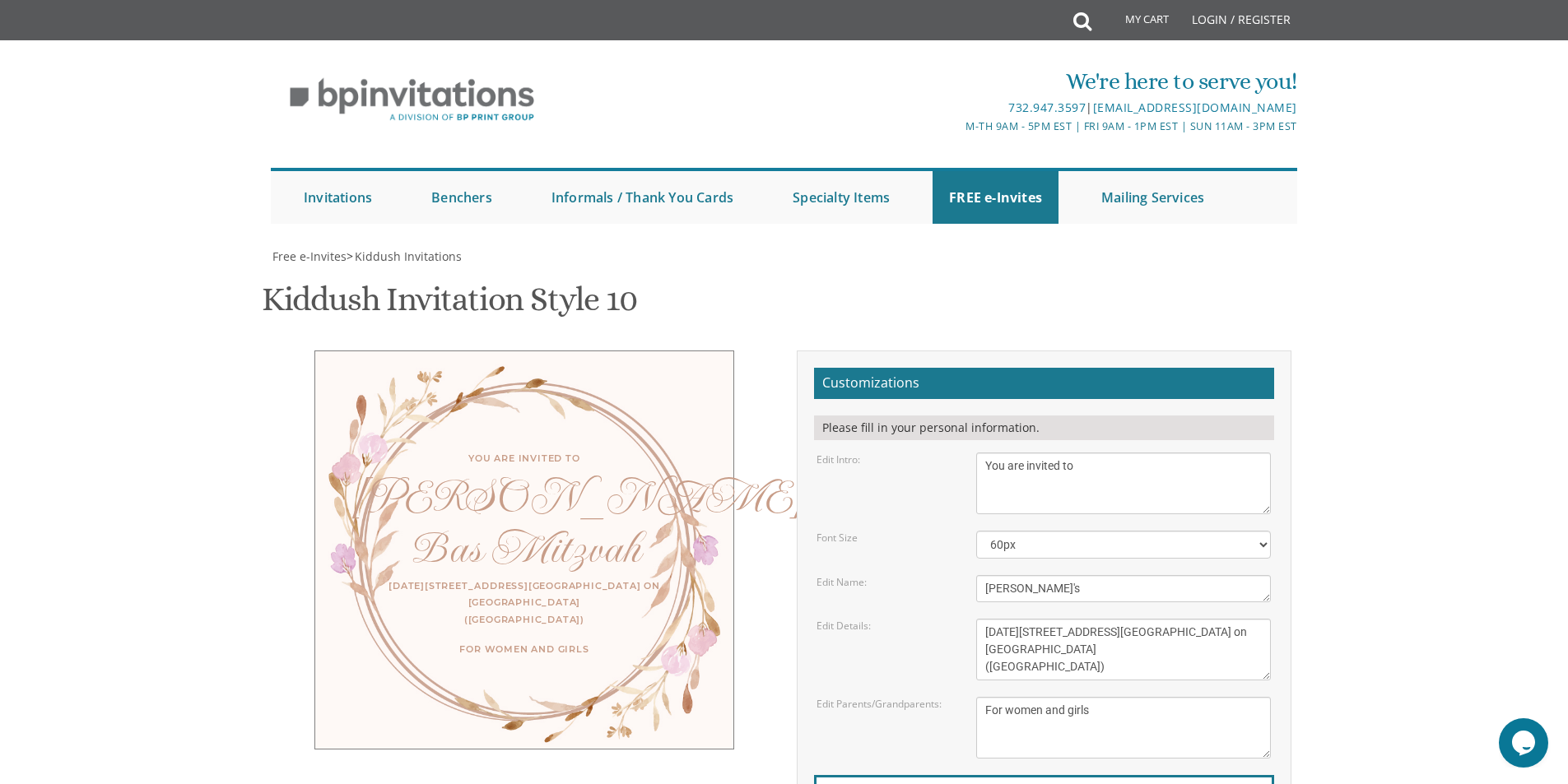
click at [1480, 455] on body "My Cart Total: View Cart Item(s) Submit My Cart Total: View Cart Item(s) Login …" at bounding box center [784, 685] width 1568 height 1369
click at [1153, 619] on textarea "This Shabbos, Parshas Vayigash at our home 120 Central Avenue, Lakewood, NJ" at bounding box center [1122, 649] width 294 height 61
click at [1094, 697] on textarea "Yaakov and Miriam Friedman Menachem and Shira Friedman Eli and Blimie Cohen" at bounding box center [1122, 727] width 294 height 61
click at [1077, 619] on textarea "This Shabbos, Parshas Vayigash at our home 120 Central Avenue, Lakewood, NJ" at bounding box center [1122, 649] width 294 height 61
type textarea "Sunday, September 14 12:30 PM 2523 Avenue N Entrance on Avenue N (Second Stairw…"
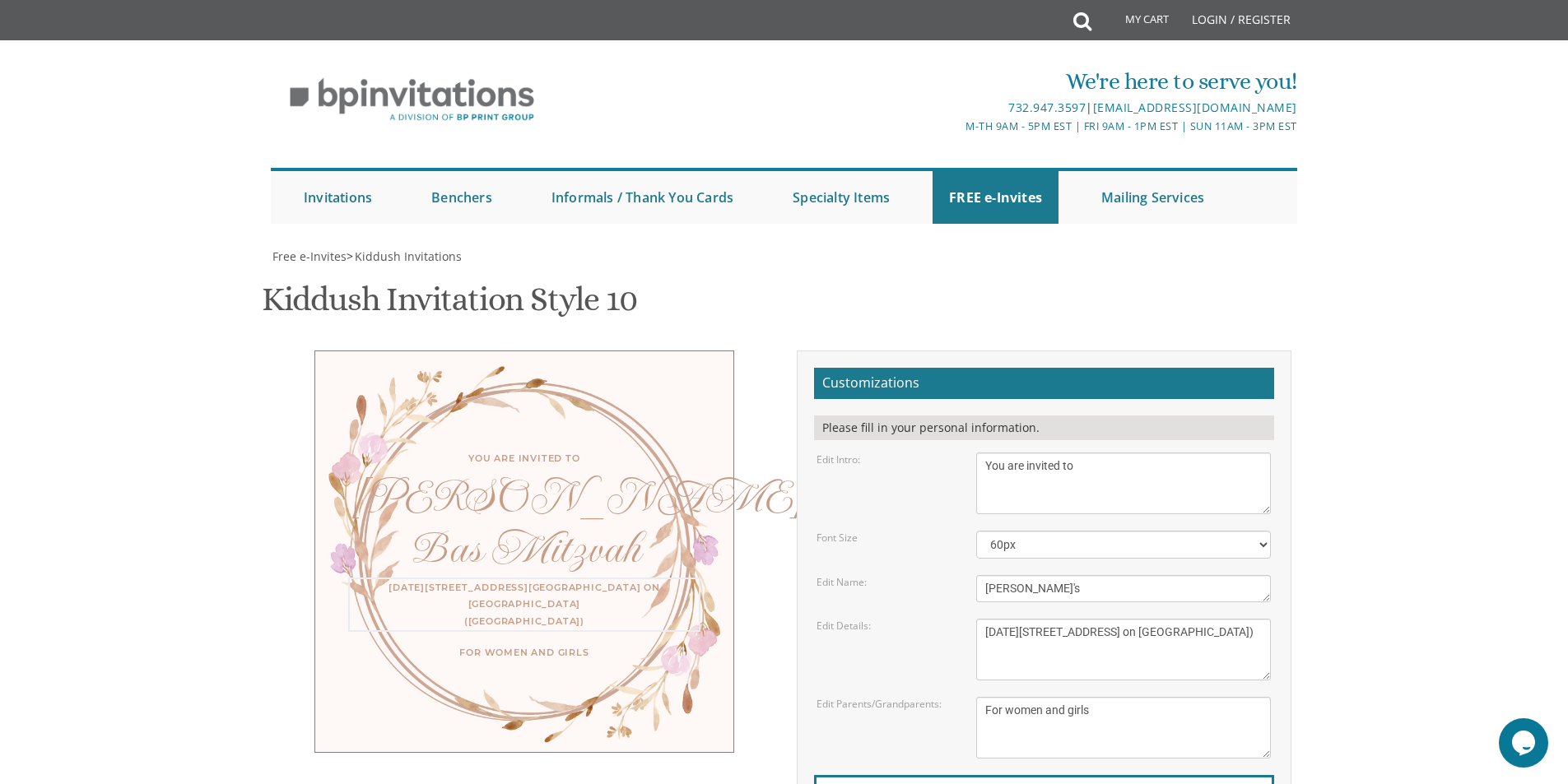
click at [1133, 697] on textarea "Yaakov and Miriam Friedman Menachem and Shira Friedman Eli and Blimie Cohen" at bounding box center [1122, 727] width 294 height 61
type input "hadassahu@gmail.com"
